Goal: Find specific page/section: Find specific page/section

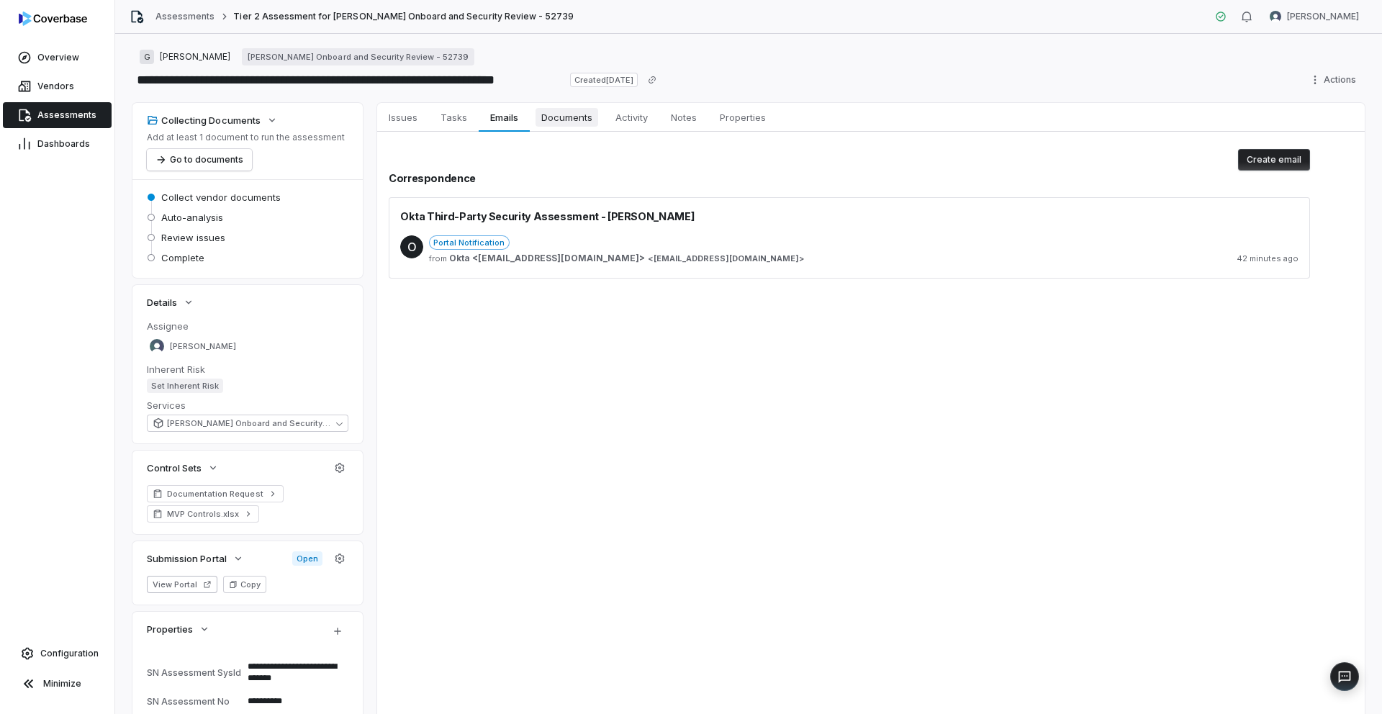
click at [551, 117] on span "Documents" at bounding box center [566, 117] width 63 height 19
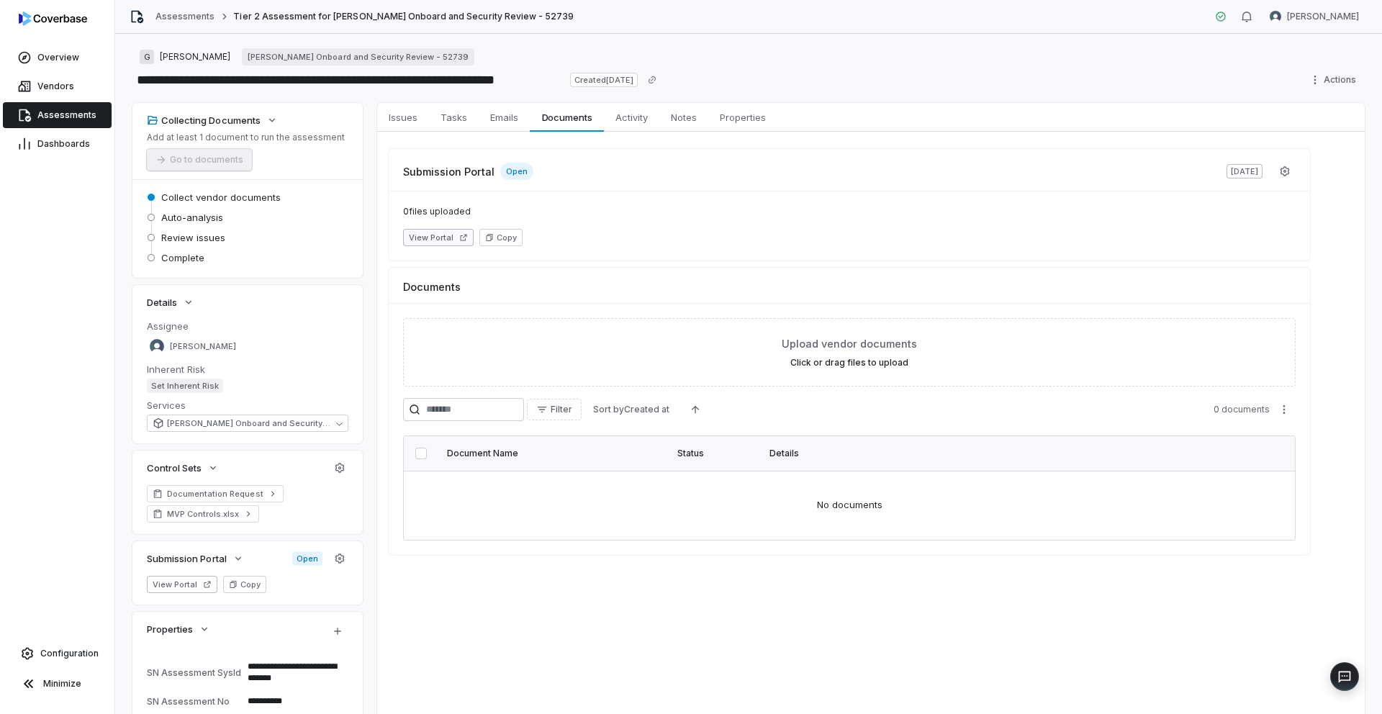
click at [459, 235] on icon "button" at bounding box center [463, 237] width 9 height 9
click at [504, 117] on span "Emails" at bounding box center [504, 117] width 40 height 19
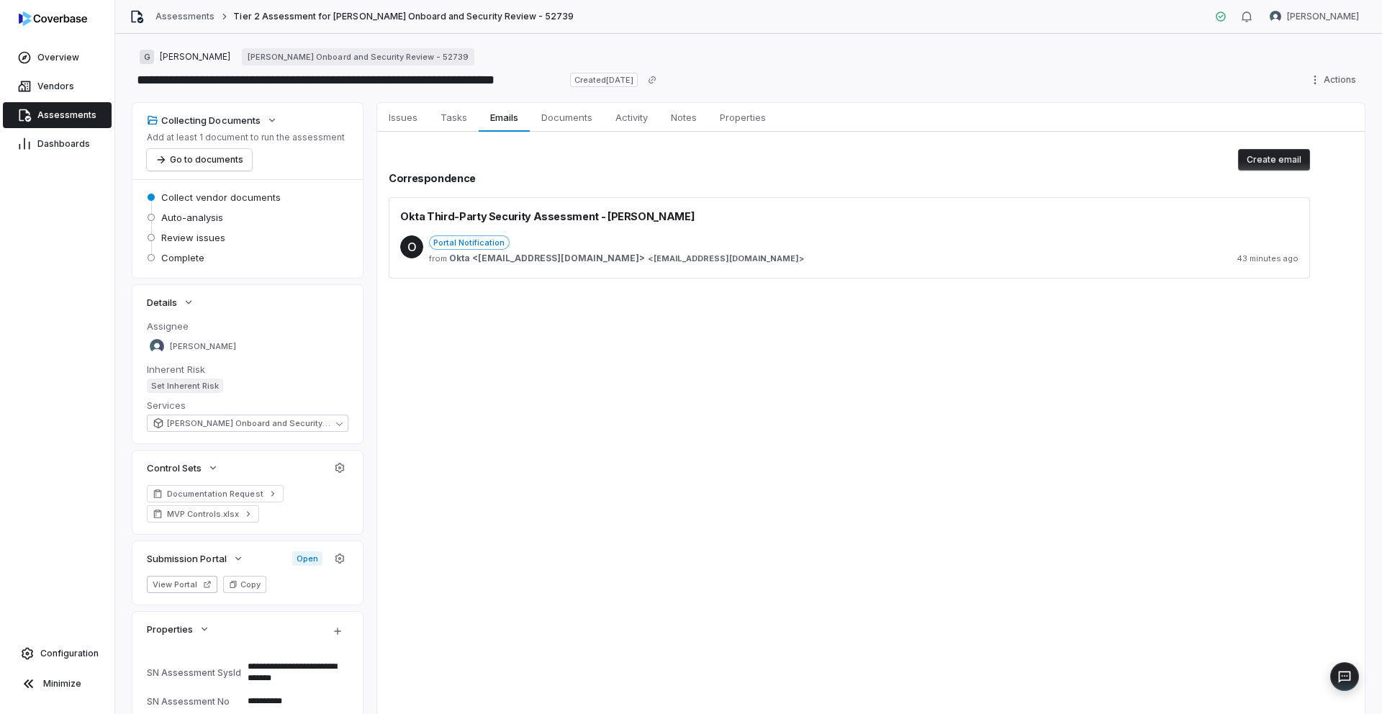
click at [615, 232] on div "O Portal Notification from Okta <[EMAIL_ADDRESS][DOMAIN_NAME]> < [EMAIL_ADDRESS…" at bounding box center [849, 251] width 898 height 55
click at [606, 244] on div "Portal Notification" at bounding box center [863, 242] width 869 height 14
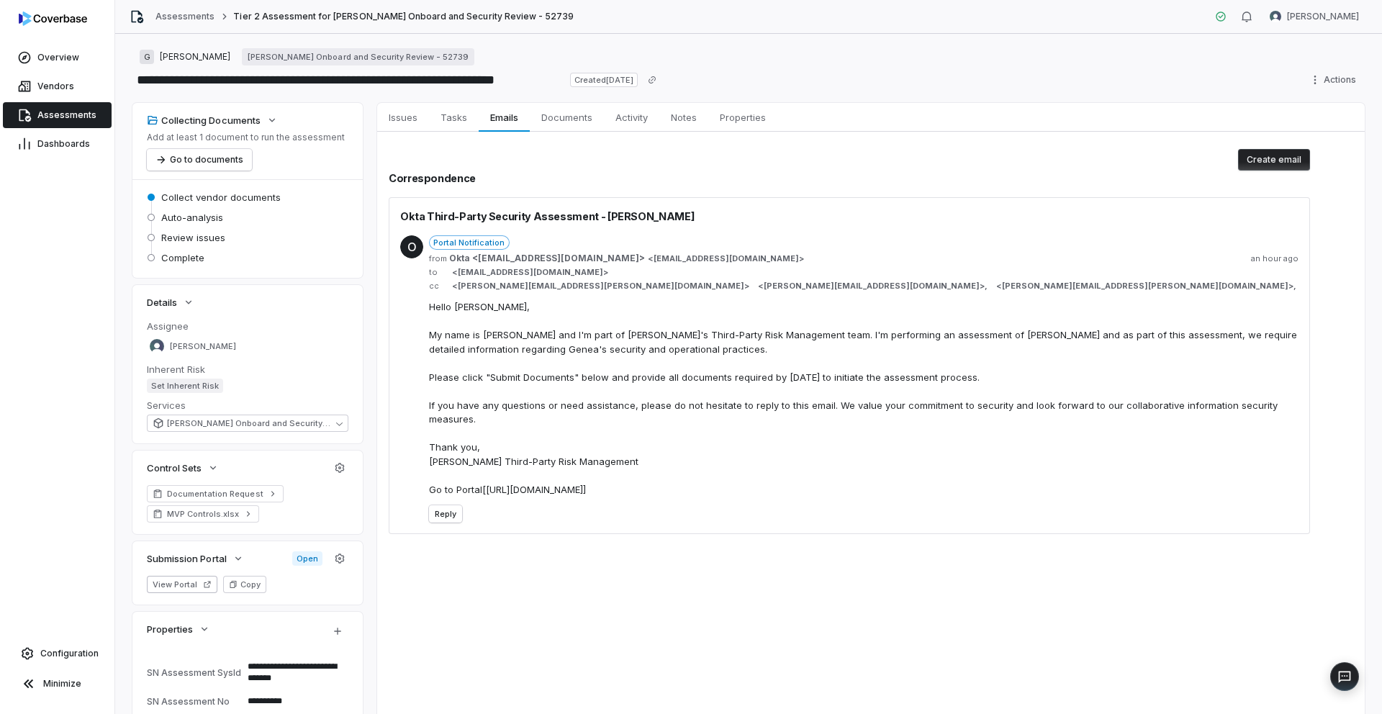
type textarea "*"
